Goal: Task Accomplishment & Management: Use online tool/utility

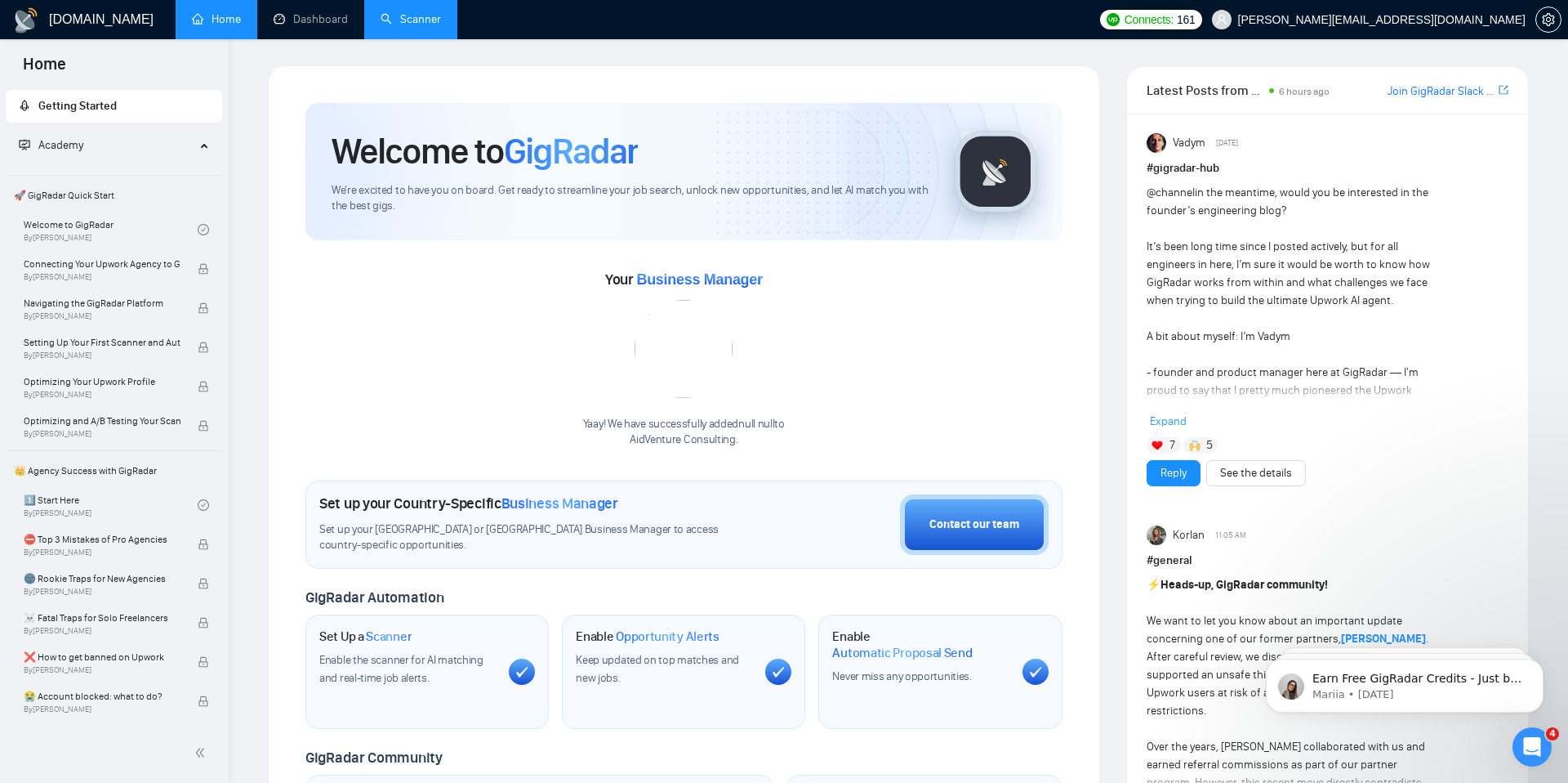
click at [437, 26] on link "Scanner" at bounding box center [410, 19] width 61 height 14
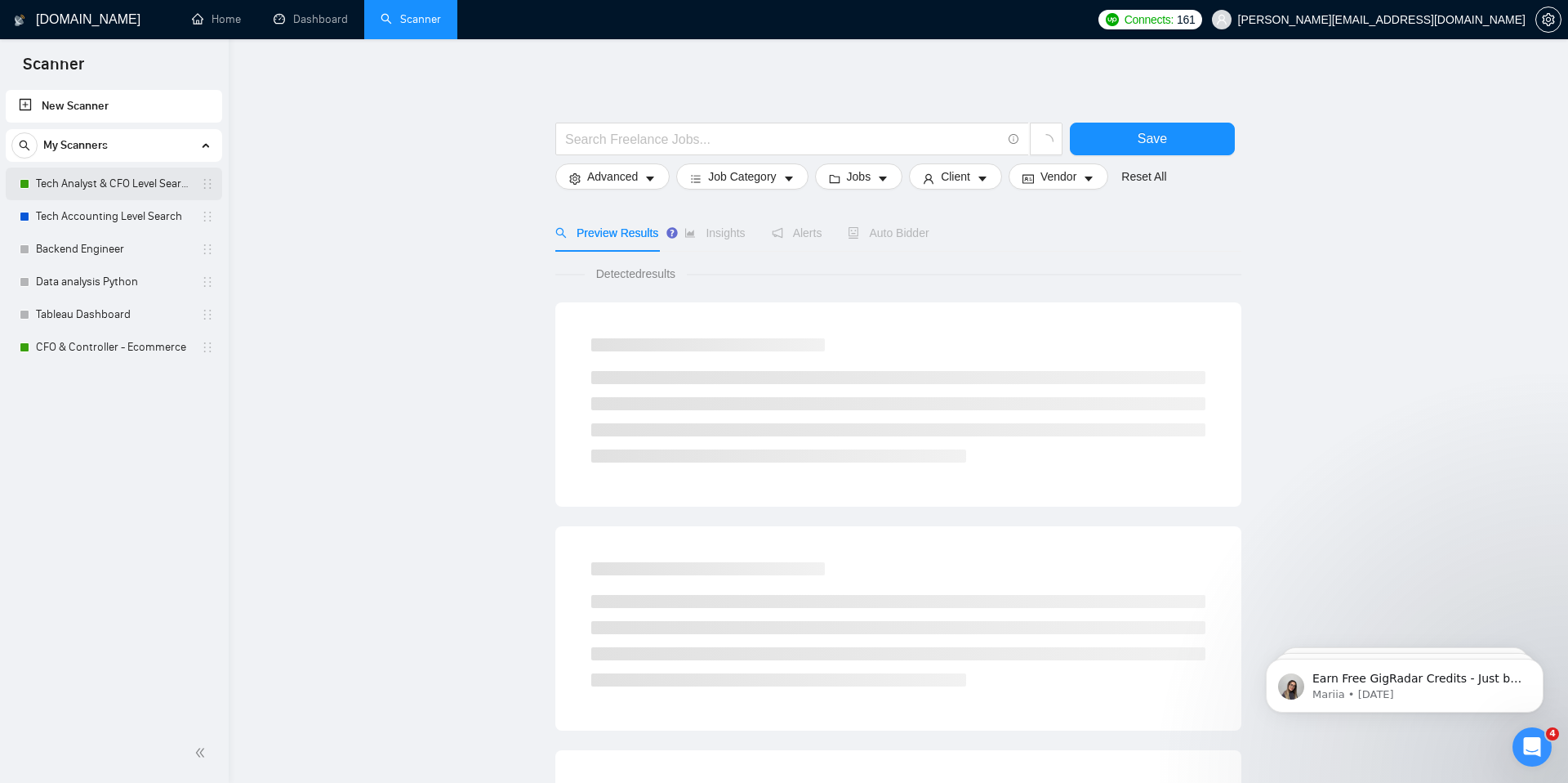
click at [123, 186] on link "Tech Analyst & CFO Level Search" at bounding box center [114, 184] width 155 height 33
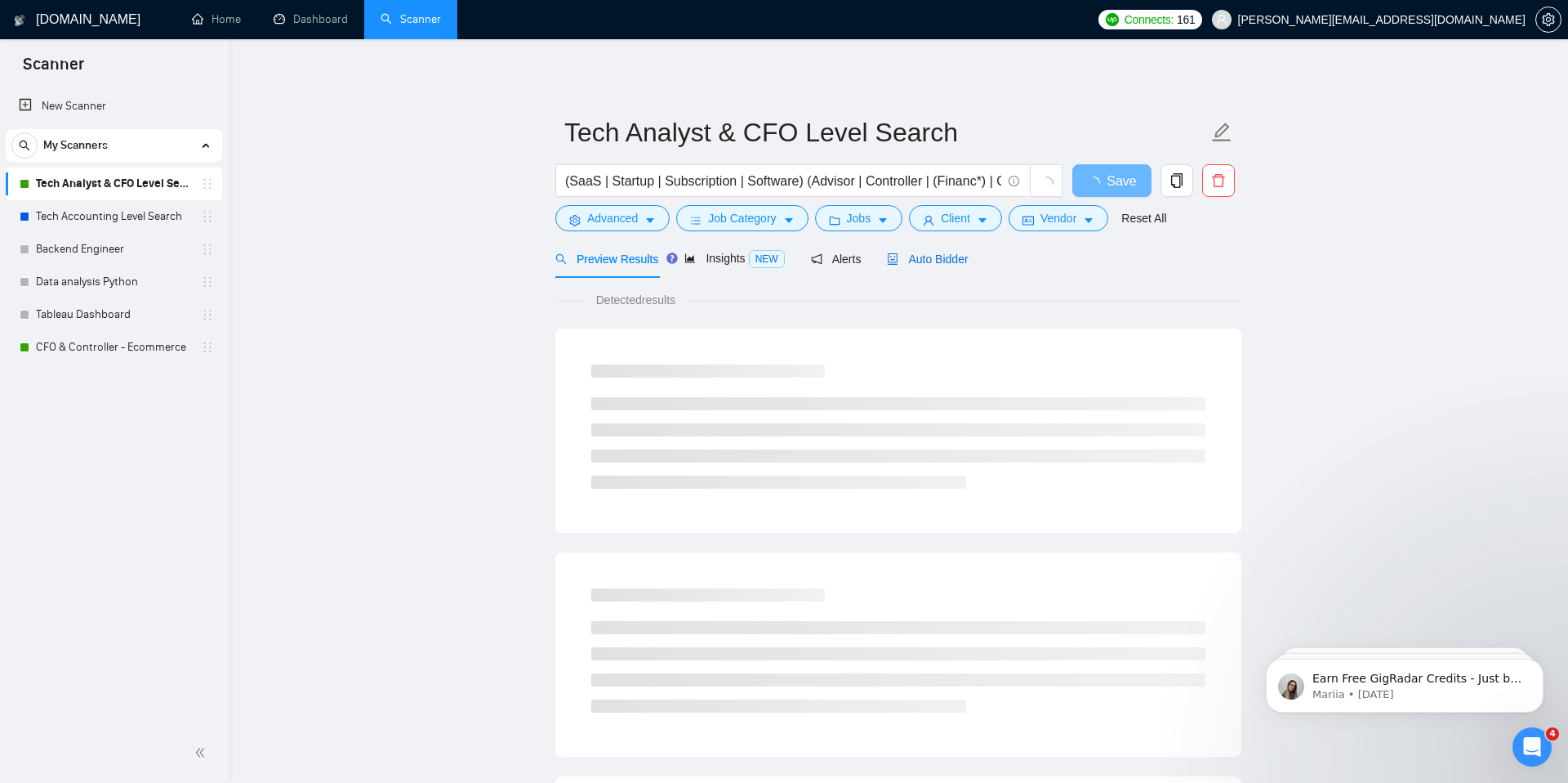
click at [933, 259] on span "Auto Bidder" at bounding box center [926, 259] width 80 height 13
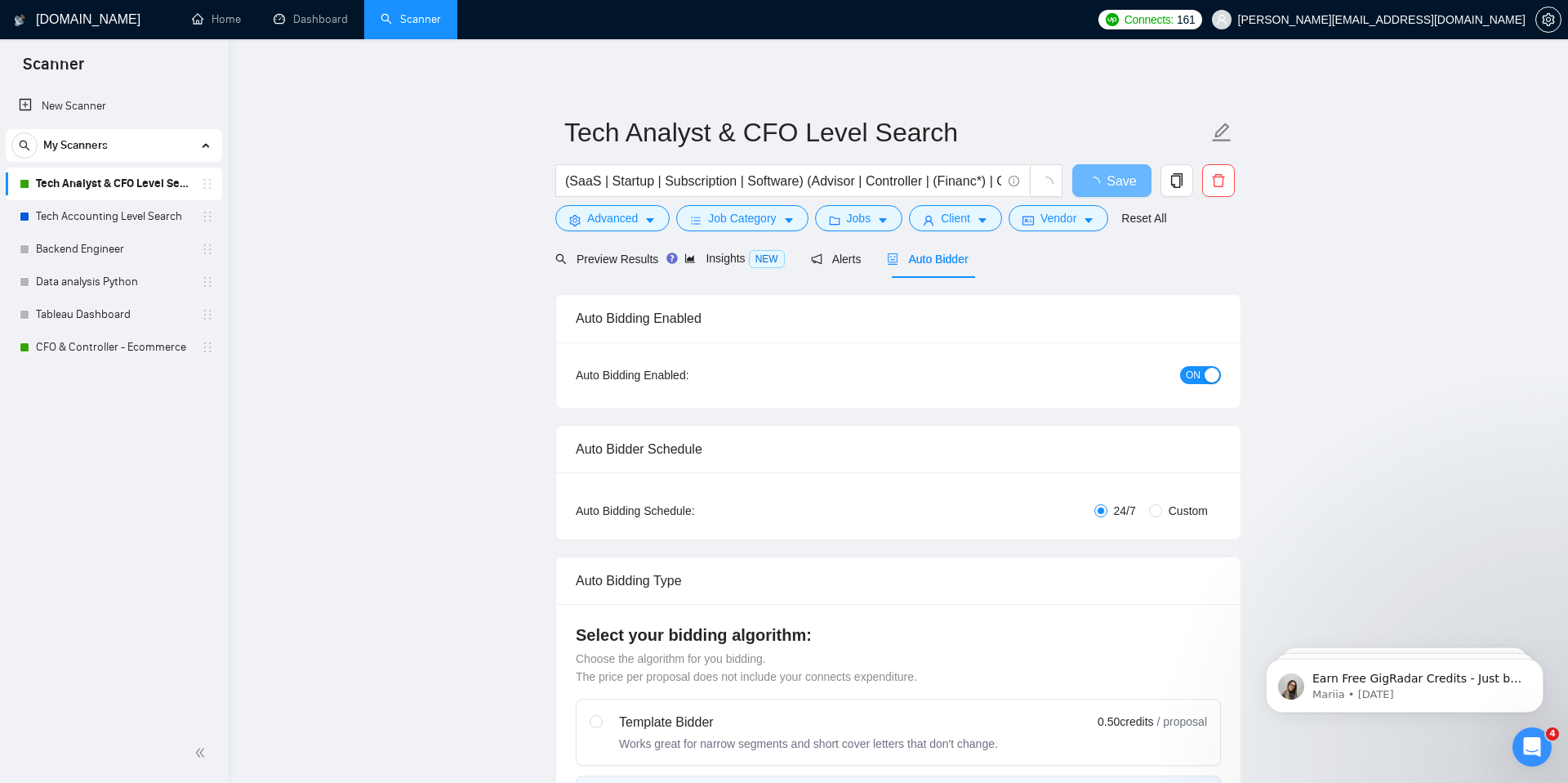
checkbox input "true"
click at [1207, 375] on div "button" at bounding box center [1212, 375] width 14 height 14
click at [1149, 271] on div "Preview Results Insights NEW Alerts Auto Bidder" at bounding box center [898, 259] width 686 height 38
click at [1098, 174] on span "button" at bounding box center [1097, 181] width 20 height 21
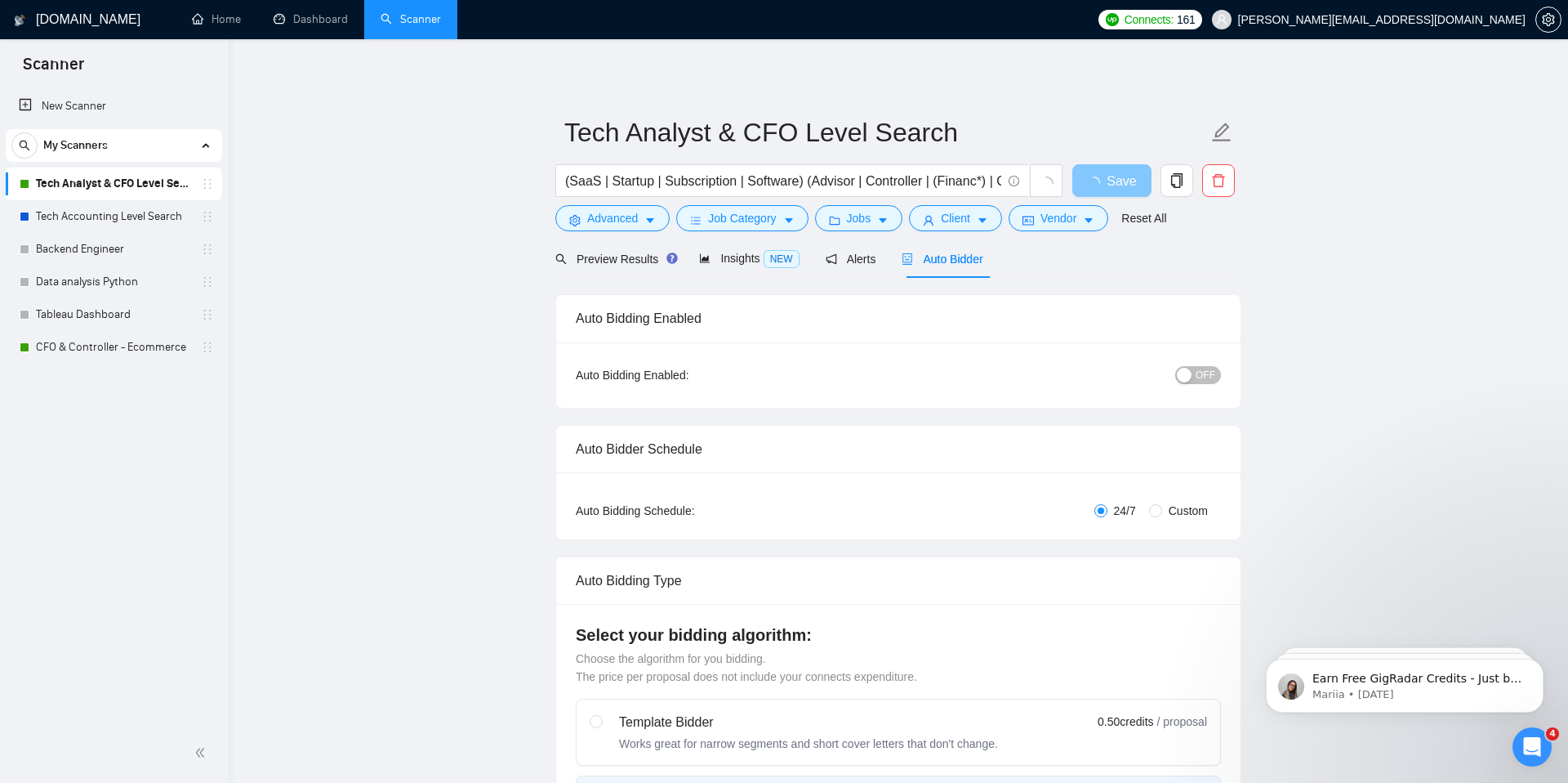
click at [1104, 191] on button "Save" at bounding box center [1113, 181] width 80 height 33
click at [1130, 267] on div "Preview Results Insights NEW Alerts Auto Bidder" at bounding box center [898, 259] width 686 height 38
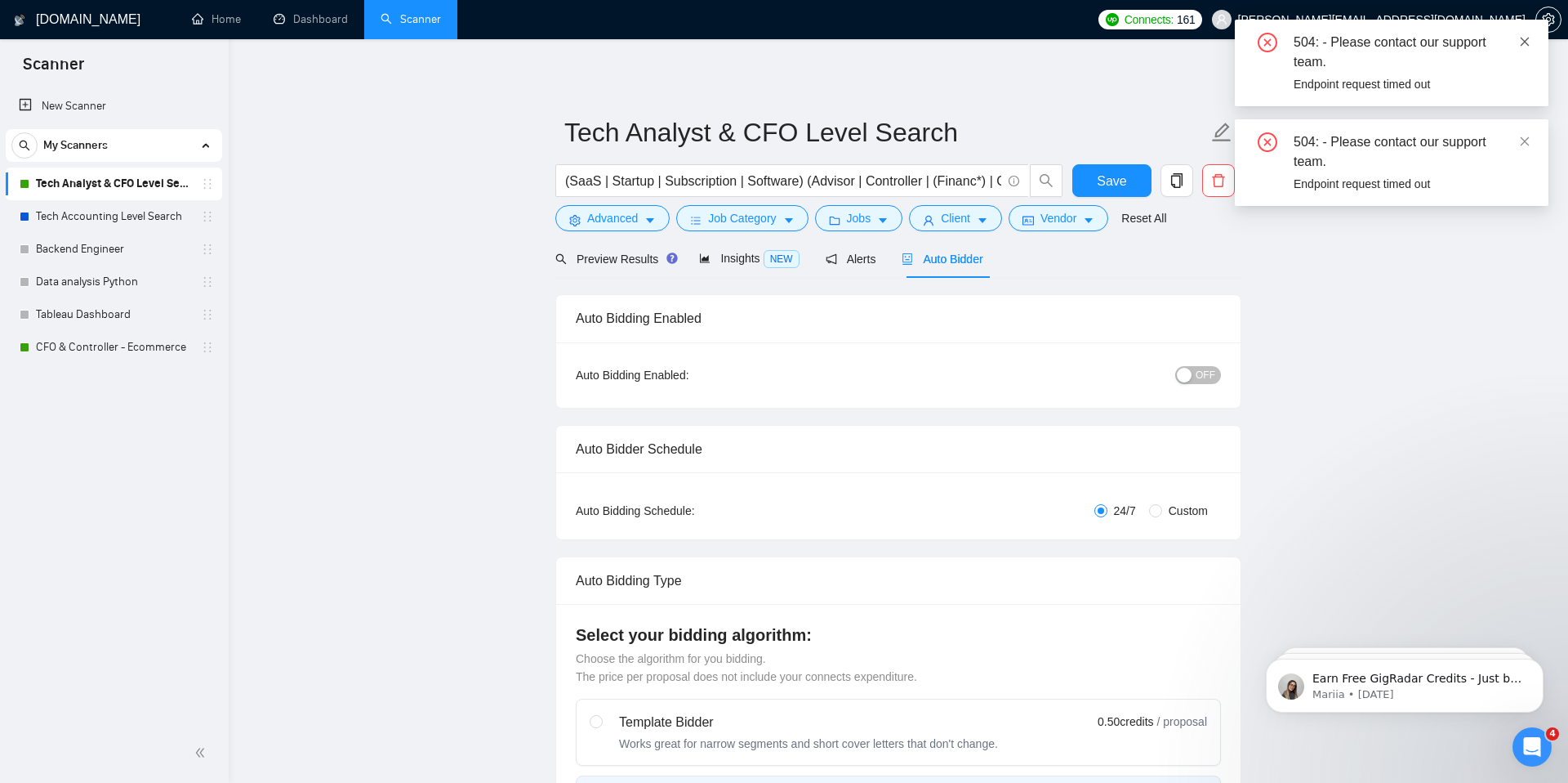
click at [1526, 42] on icon "close" at bounding box center [1525, 42] width 12 height 12
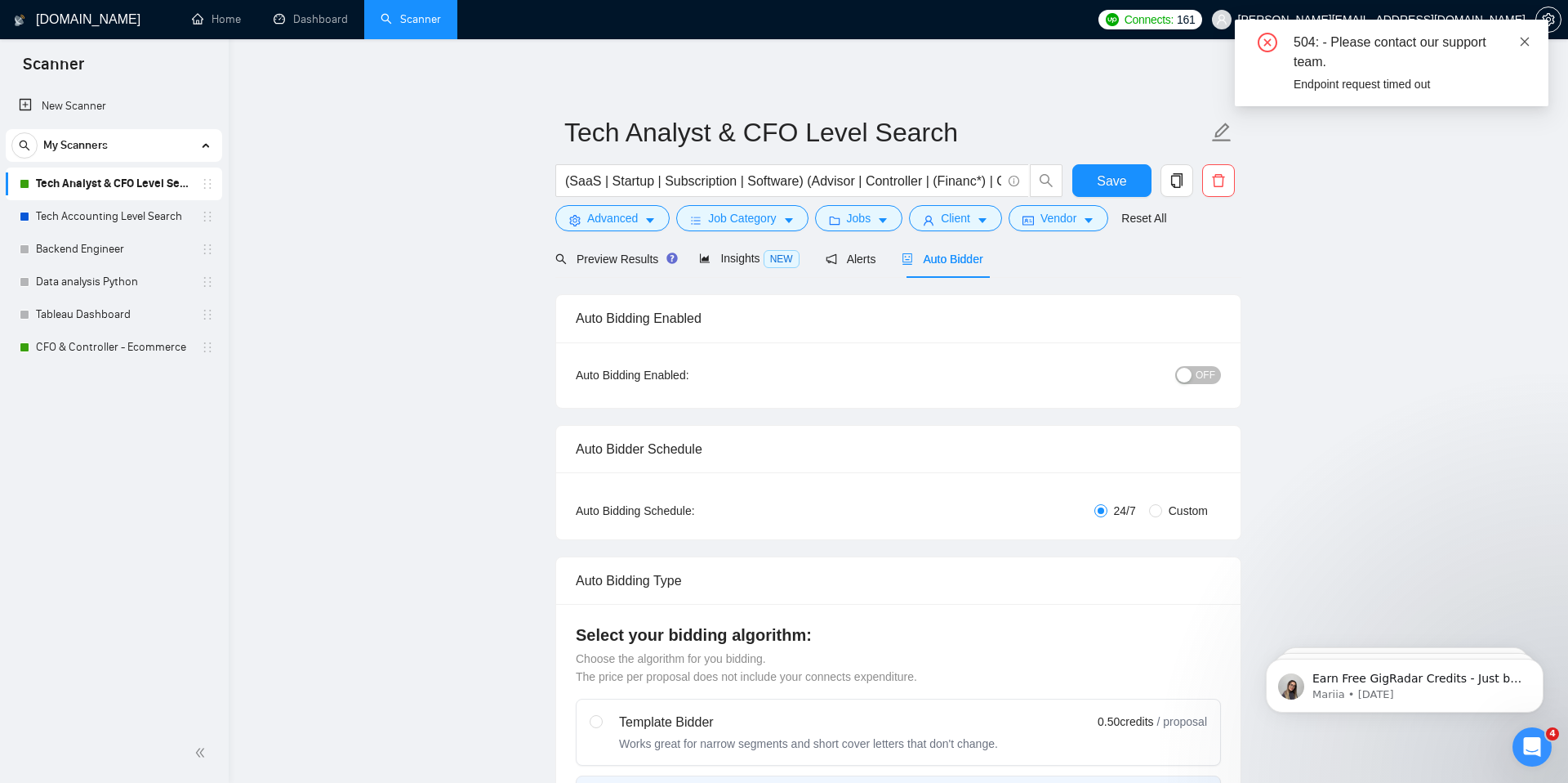
click at [1526, 44] on icon "close" at bounding box center [1525, 42] width 12 height 12
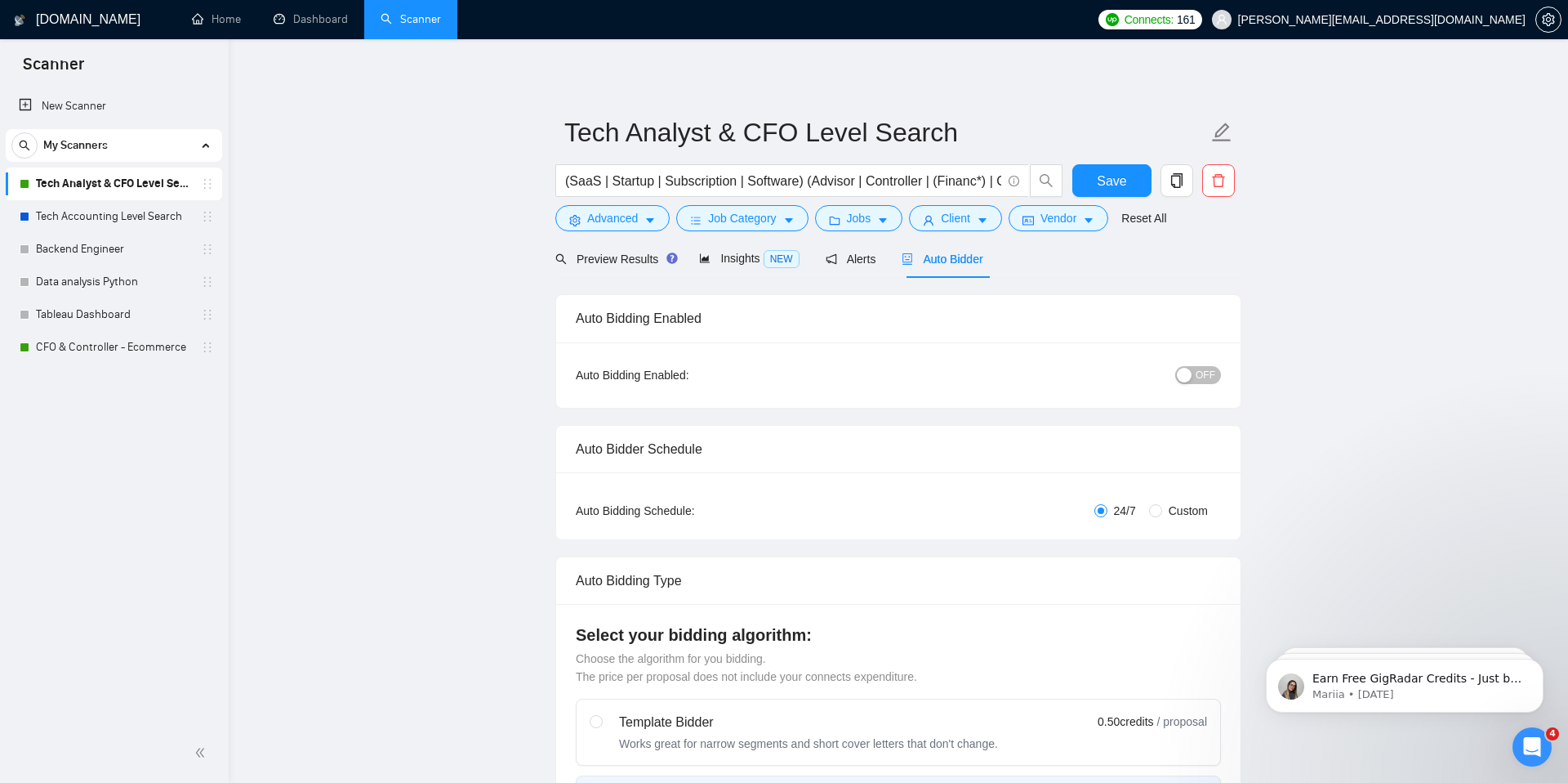
click at [1124, 165] on button "Save" at bounding box center [1113, 181] width 80 height 33
click at [1115, 179] on span "Save" at bounding box center [1112, 181] width 30 height 21
checkbox input "true"
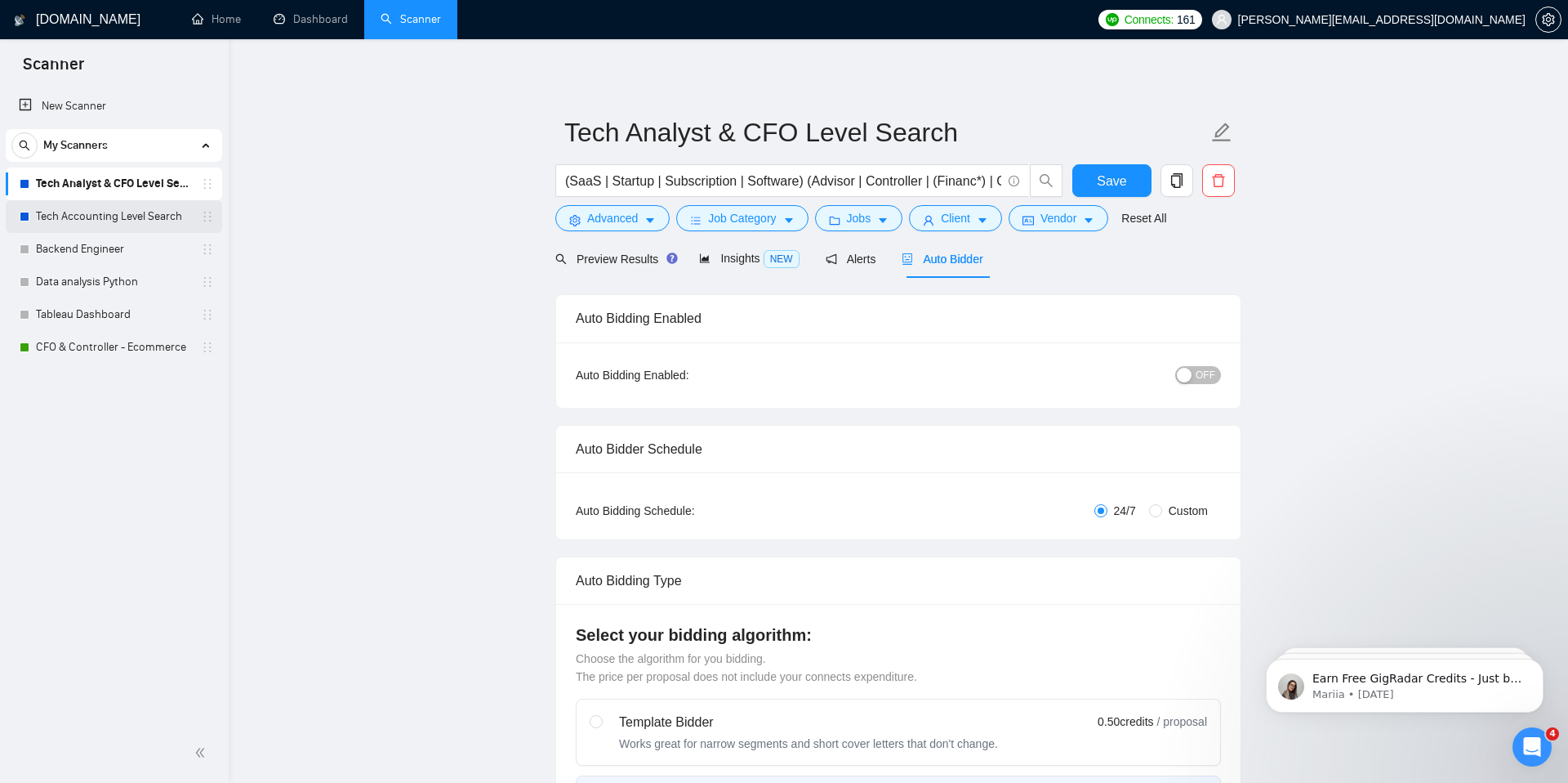
click at [115, 211] on link "Tech Accounting Level Search" at bounding box center [114, 216] width 155 height 33
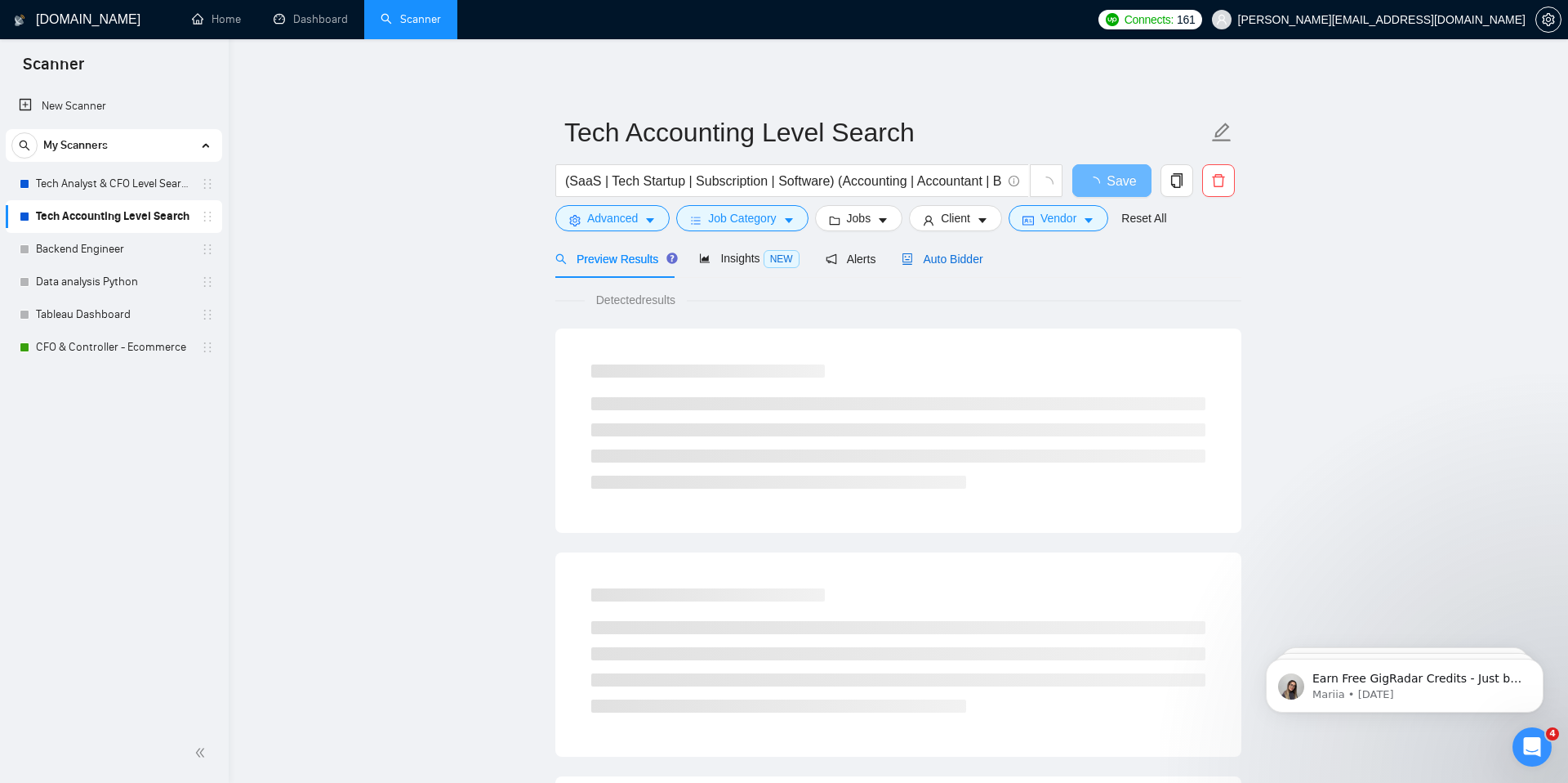
click at [974, 259] on span "Auto Bidder" at bounding box center [942, 259] width 80 height 13
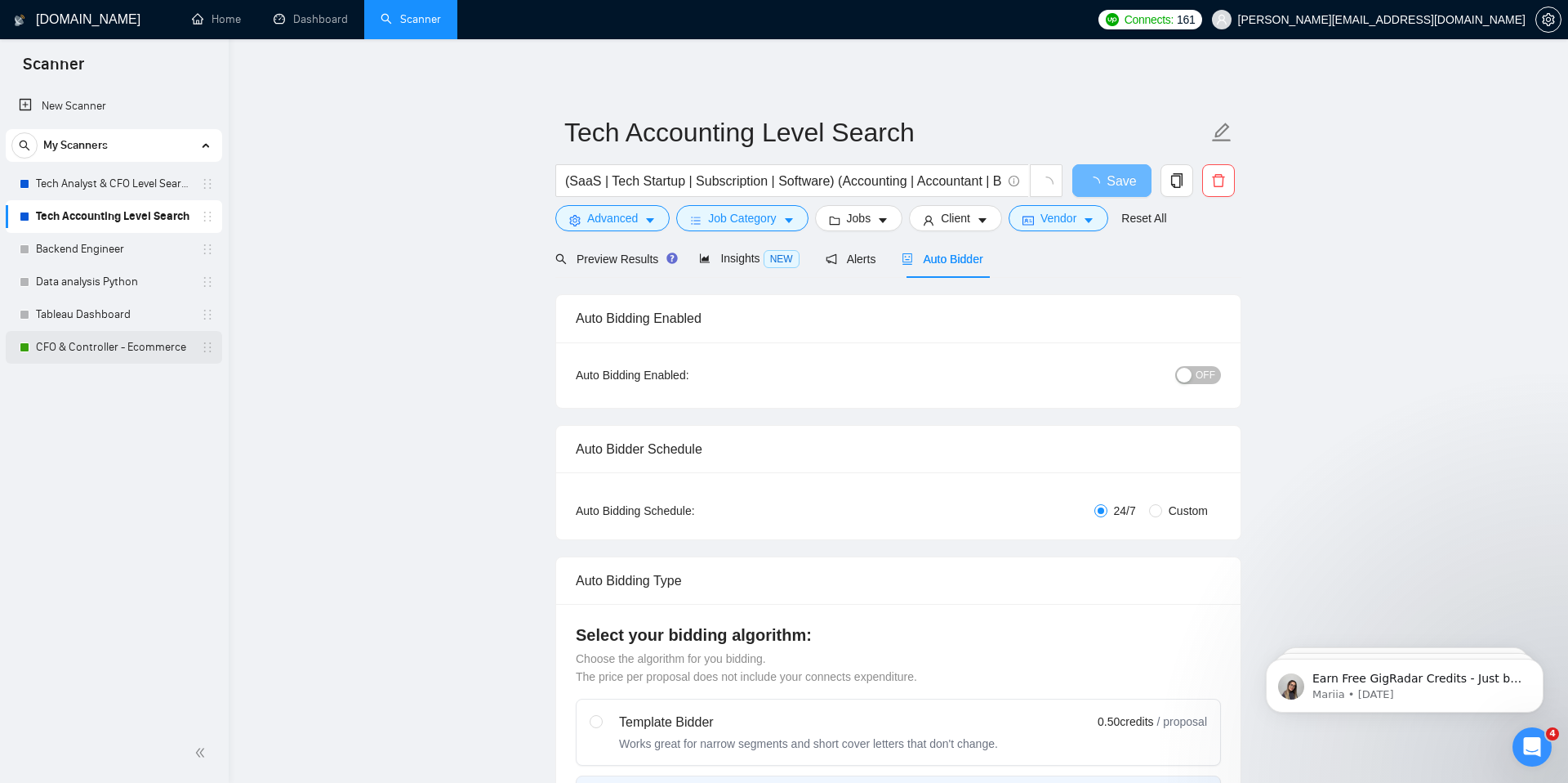
click at [103, 344] on link "CFO & Controller - Ecommerce" at bounding box center [114, 347] width 155 height 33
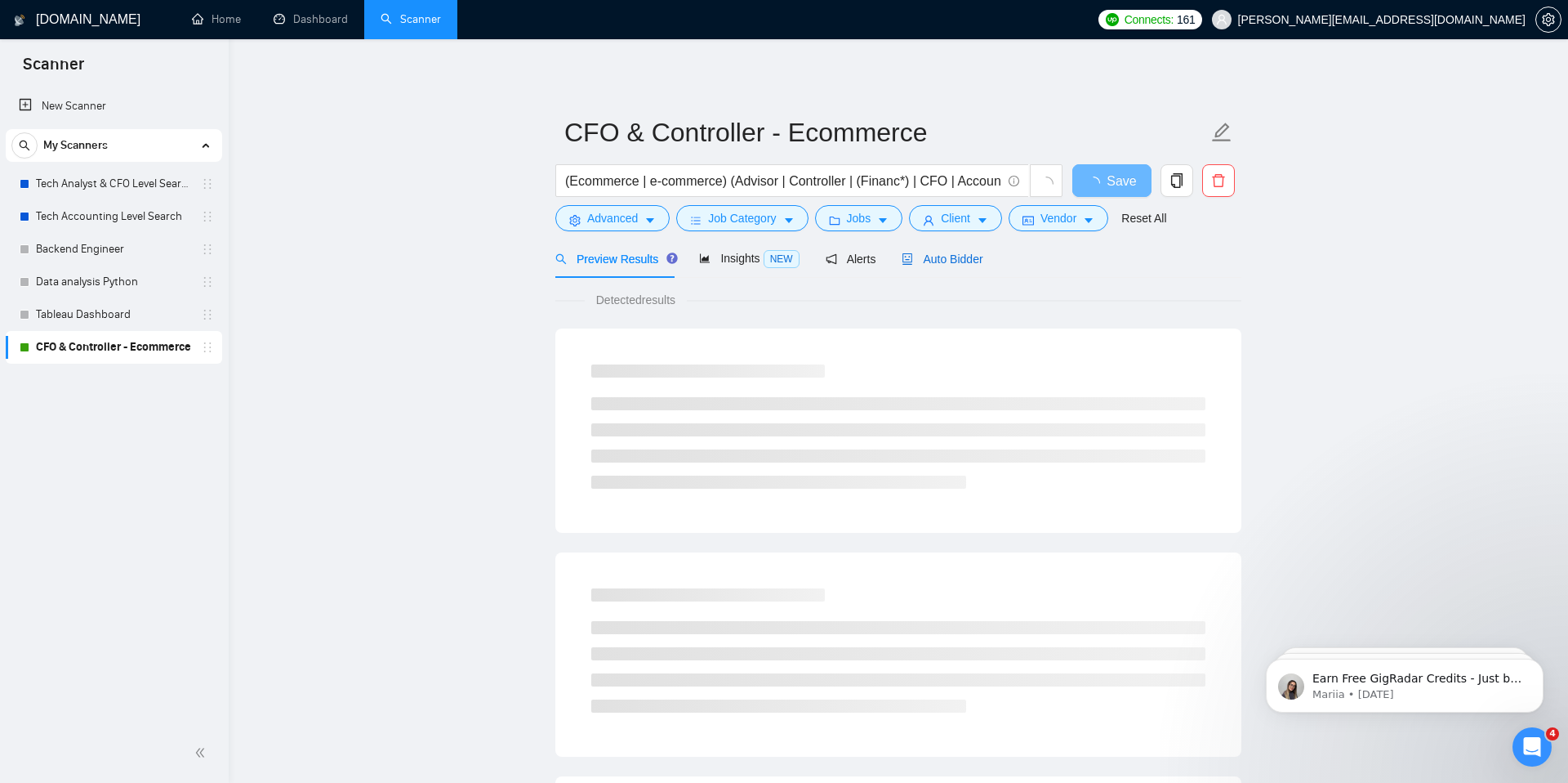
click at [946, 254] on span "Auto Bidder" at bounding box center [942, 259] width 80 height 13
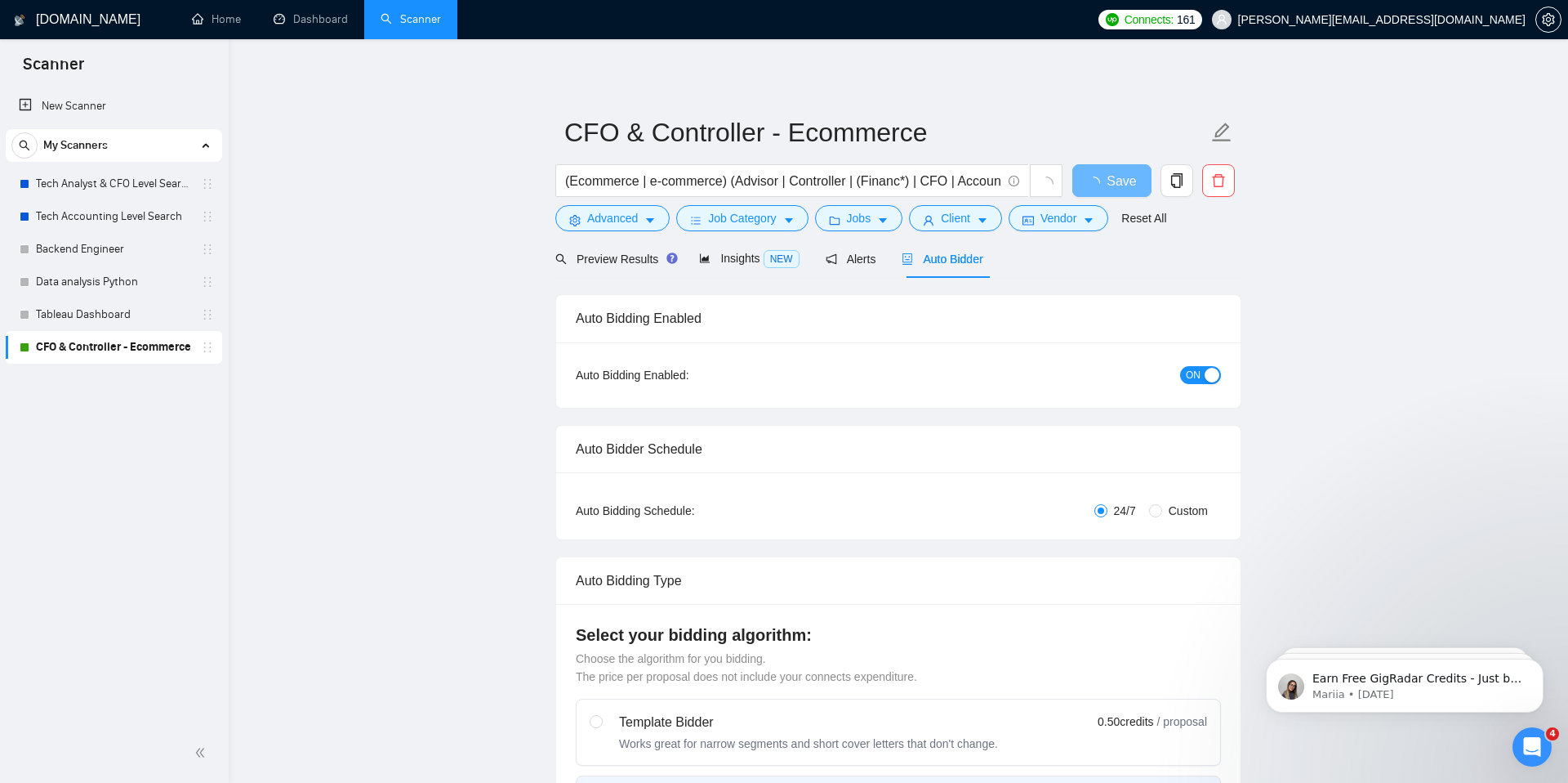
click at [1197, 379] on span "ON" at bounding box center [1193, 375] width 14 height 18
click at [1144, 269] on div "Preview Results Insights NEW Alerts Auto Bidder" at bounding box center [898, 259] width 686 height 38
click at [1149, 276] on div "Preview Results Insights NEW Alerts Auto Bidder" at bounding box center [898, 259] width 686 height 38
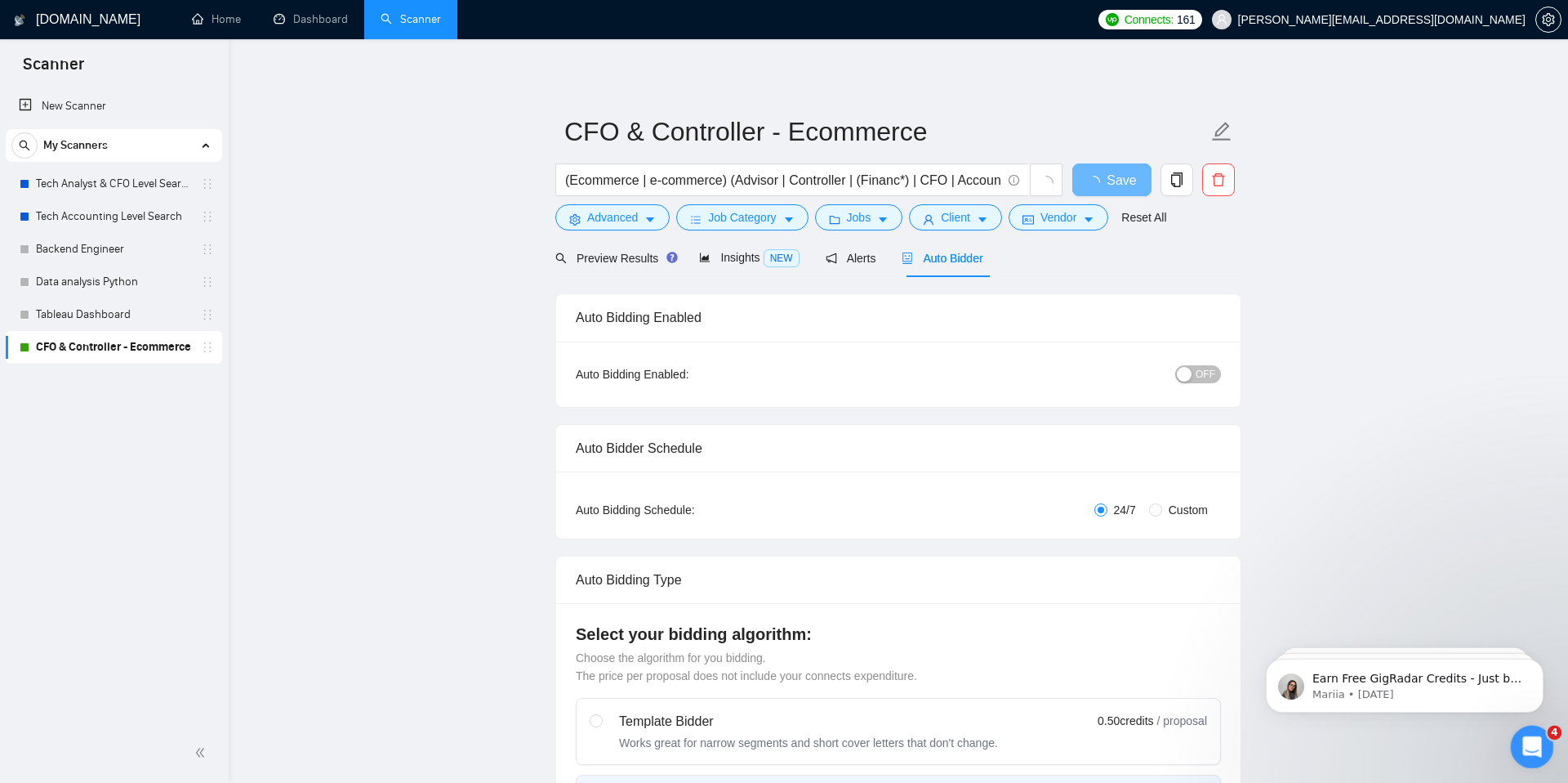
click at [1535, 748] on icon "Open Intercom Messenger" at bounding box center [1530, 745] width 27 height 27
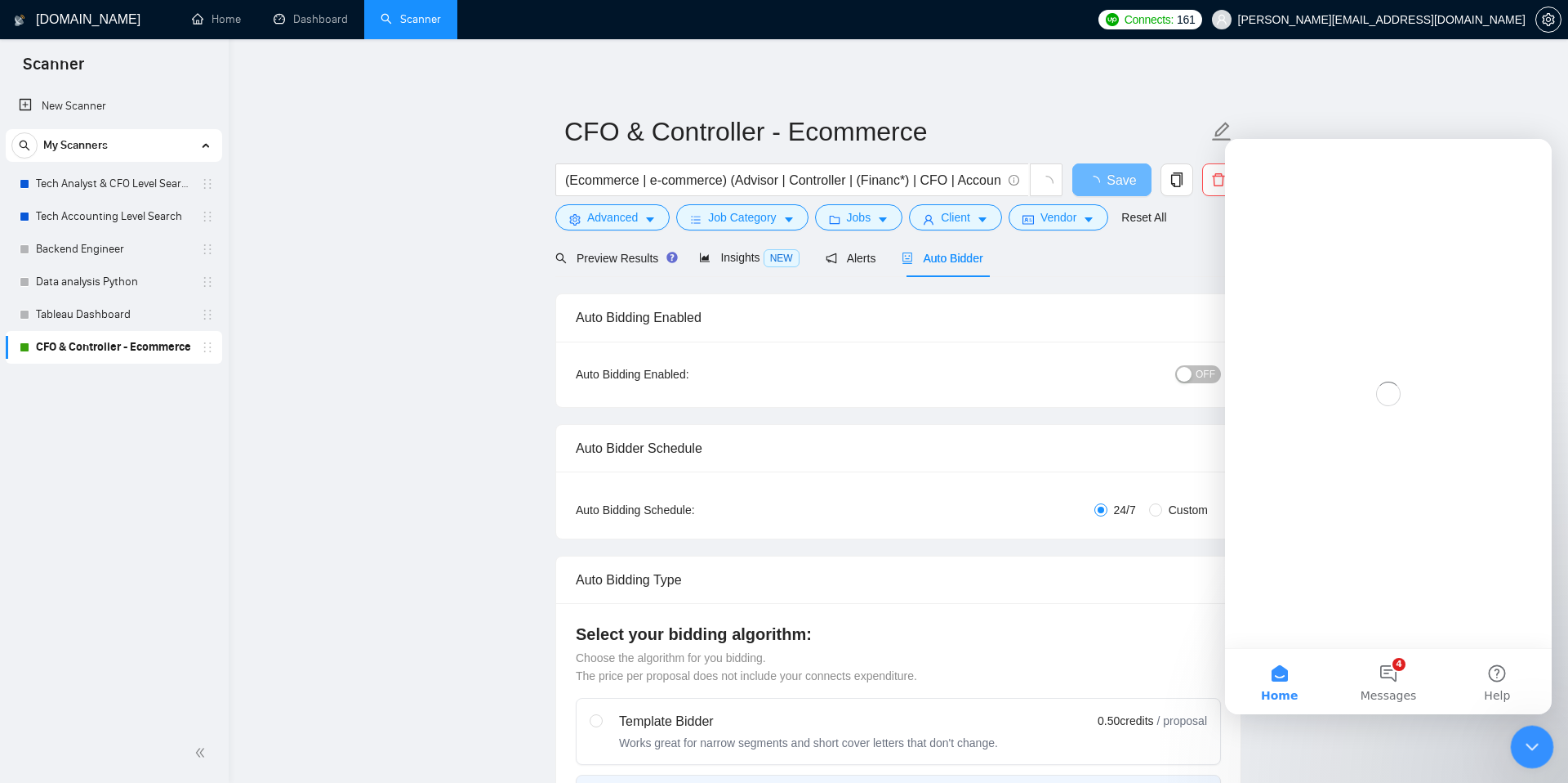
scroll to position [0, 0]
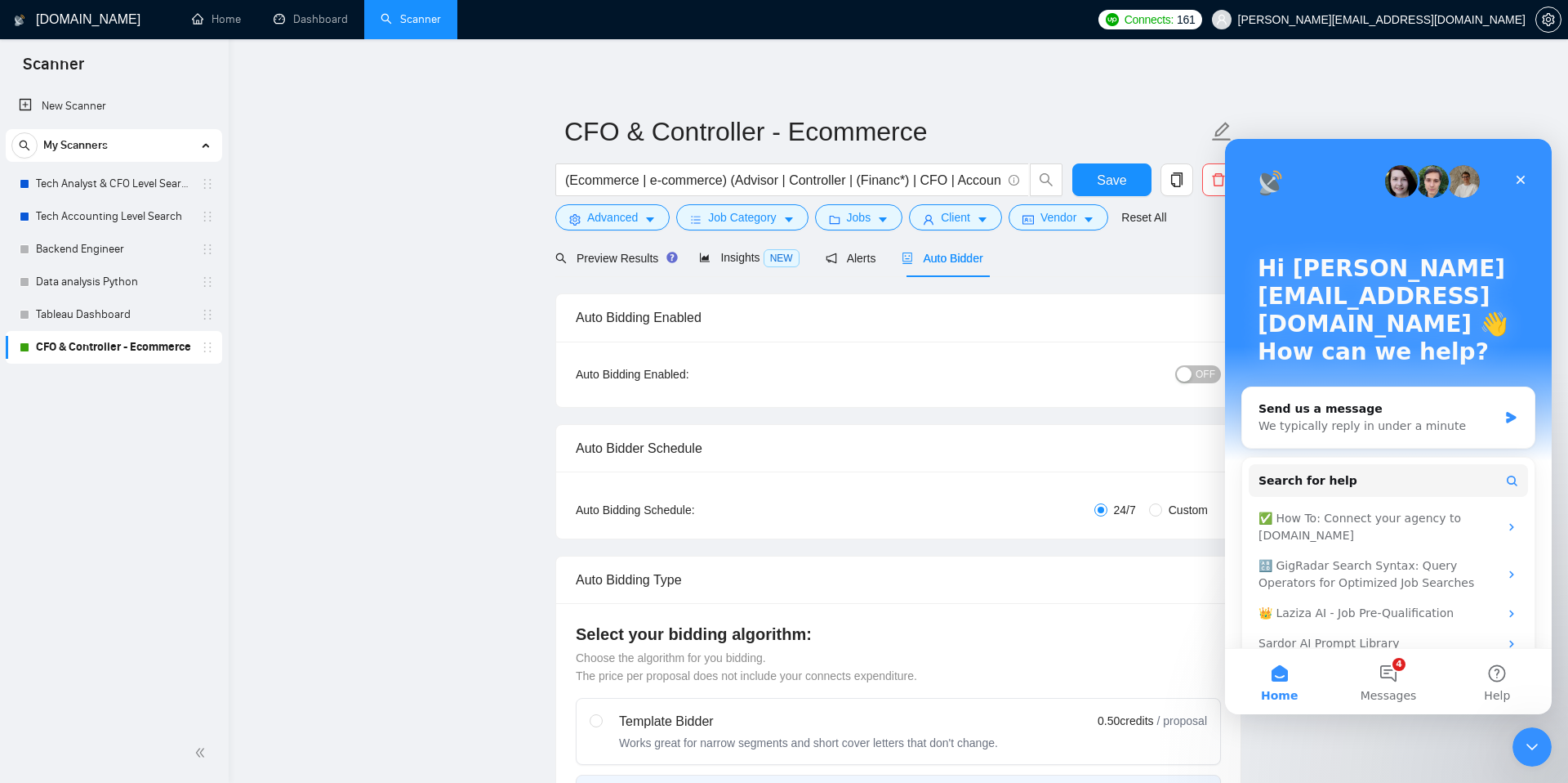
click at [1136, 275] on div "Preview Results Insights NEW Alerts Auto Bidder" at bounding box center [898, 258] width 686 height 38
click at [1121, 175] on span "Save" at bounding box center [1112, 180] width 30 height 21
click at [1123, 264] on div "Preview Results Insights NEW Alerts Auto Bidder" at bounding box center [898, 258] width 686 height 38
click at [1534, 737] on icon "Close Intercom Messenger" at bounding box center [1530, 744] width 20 height 20
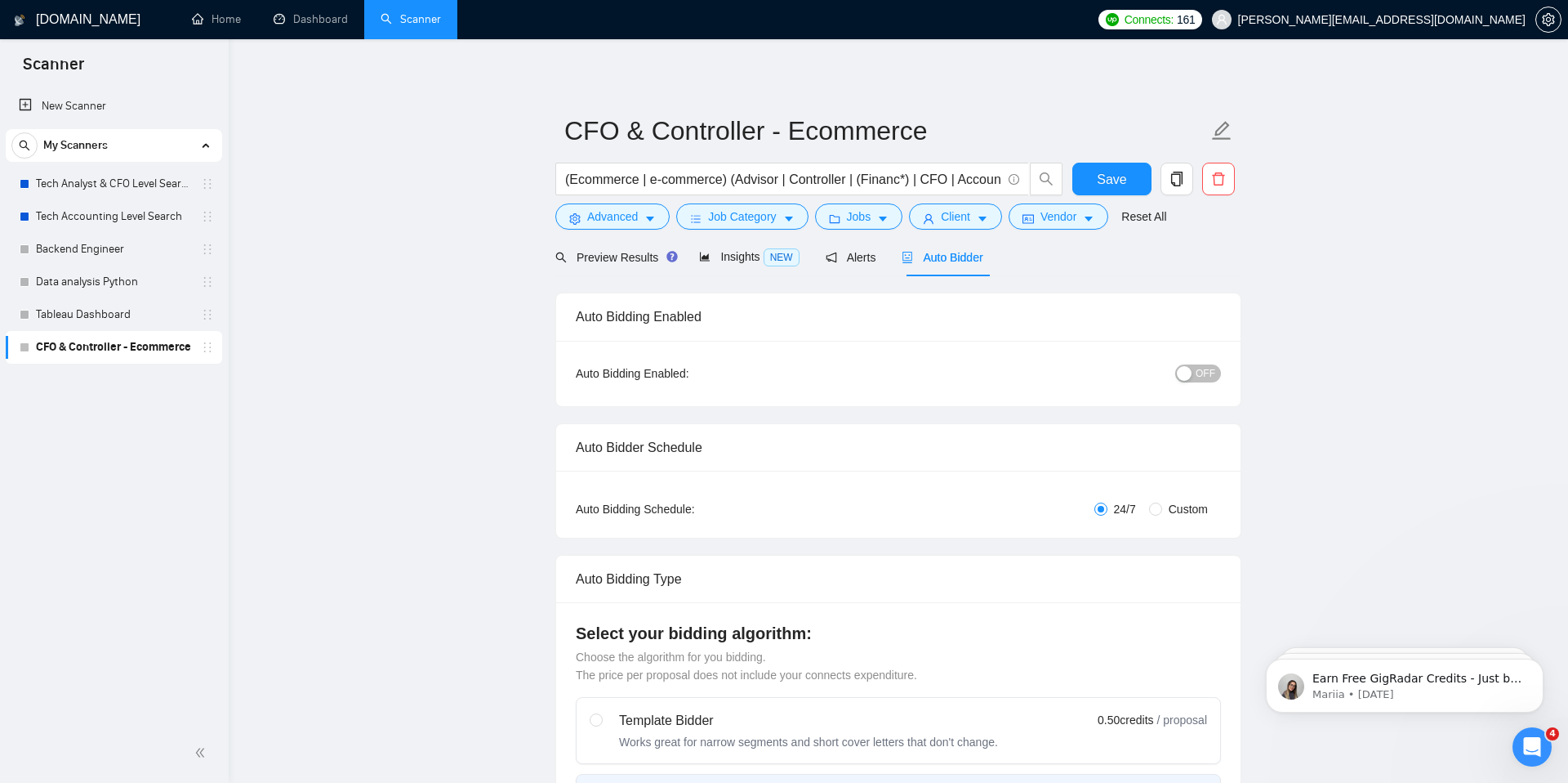
scroll to position [0, 0]
